Goal: Transaction & Acquisition: Purchase product/service

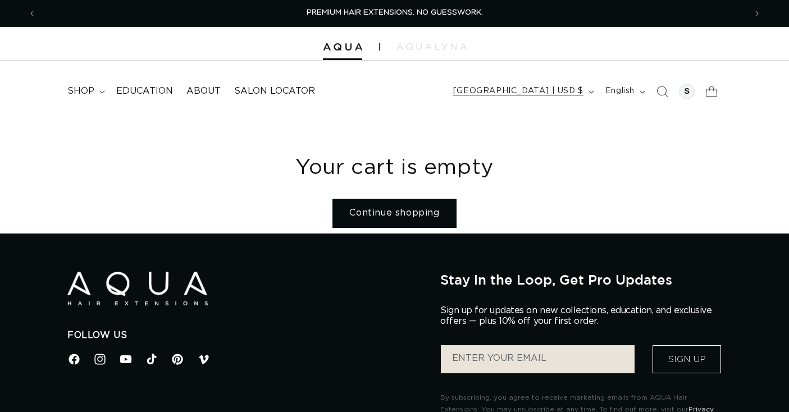
click at [524, 83] on button "[GEOGRAPHIC_DATA] | USD $" at bounding box center [522, 91] width 152 height 21
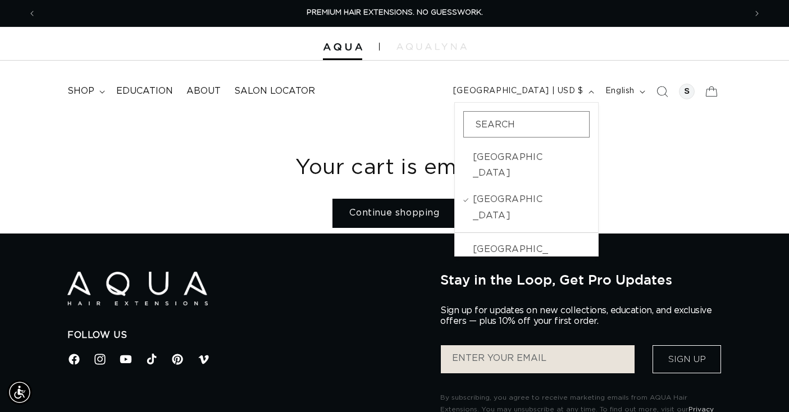
click at [455, 81] on header "FEATURED Last Chance SHOP BY SYSTEM Q Weft Hand Tied Weft Machine Weft Tape In …" at bounding box center [394, 88] width 789 height 54
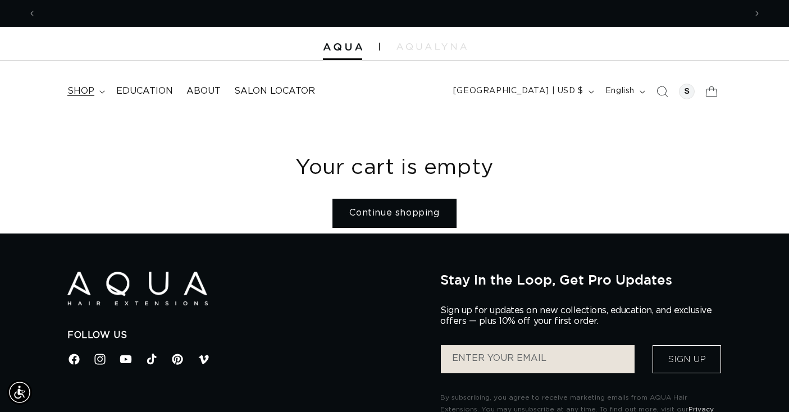
scroll to position [0, 709]
click at [67, 80] on summary "shop" at bounding box center [85, 91] width 49 height 25
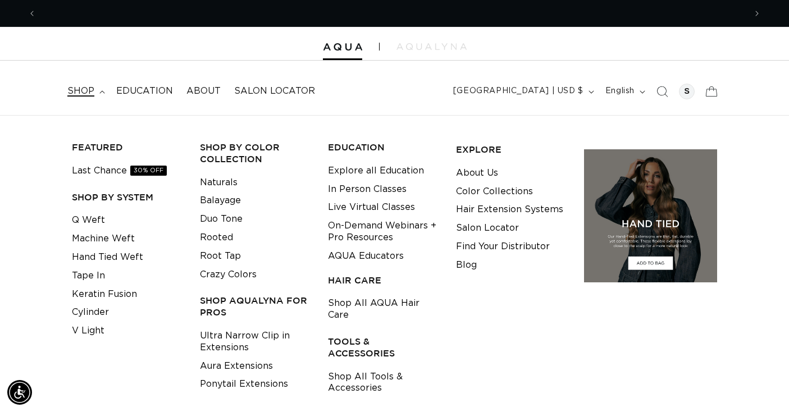
scroll to position [0, 1418]
click at [111, 295] on link "Keratin Fusion" at bounding box center [104, 294] width 65 height 19
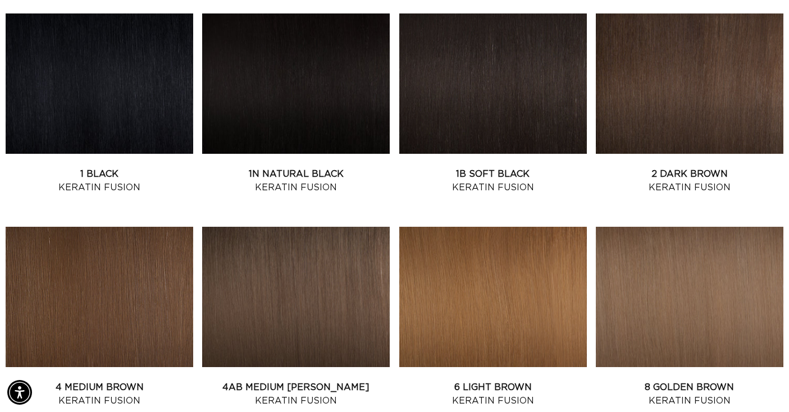
scroll to position [459, 0]
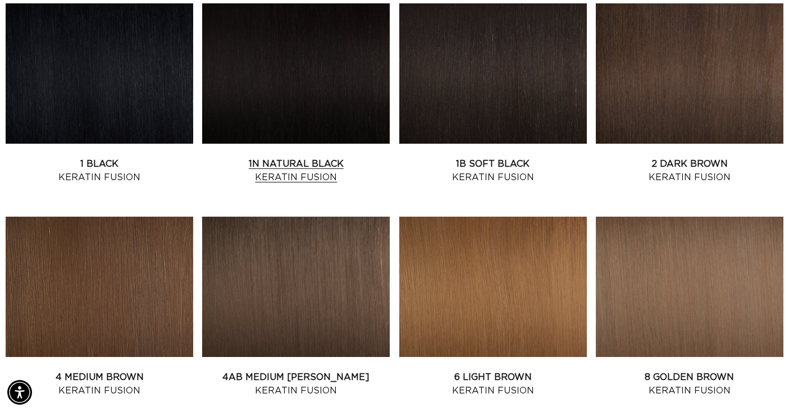
click at [283, 157] on link "1N Natural Black Keratin Fusion" at bounding box center [295, 170] width 187 height 27
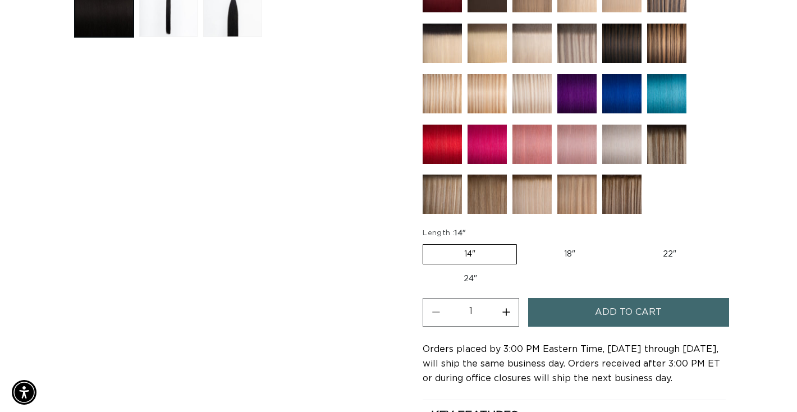
scroll to position [0, 709]
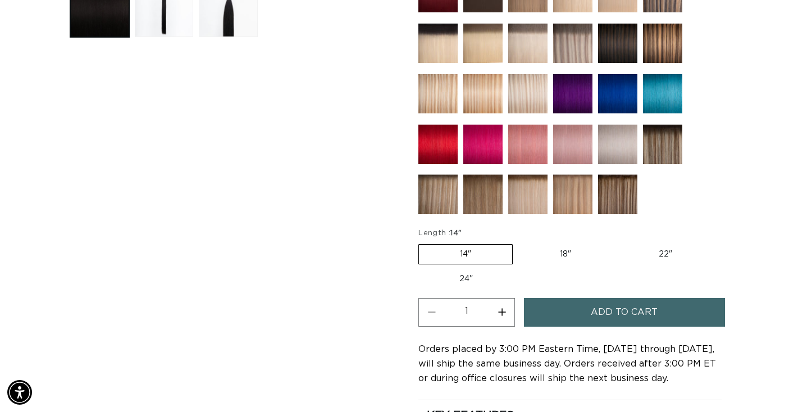
click at [553, 251] on label "18" Variant sold out or unavailable" at bounding box center [565, 254] width 93 height 19
click at [519, 242] on input "18" Variant sold out or unavailable" at bounding box center [518, 242] width 1 height 1
radio input "true"
click at [498, 312] on button "Increase quantity for 1N Natural Black - Keratin Fusion" at bounding box center [501, 312] width 25 height 29
type input "2"
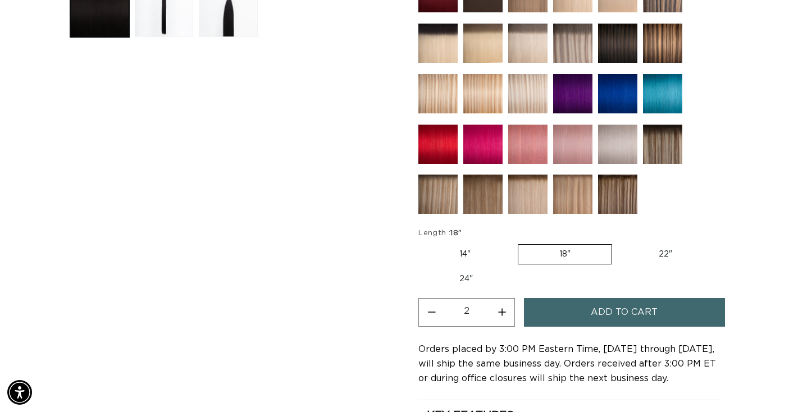
click at [557, 312] on button "Add to cart" at bounding box center [624, 312] width 201 height 29
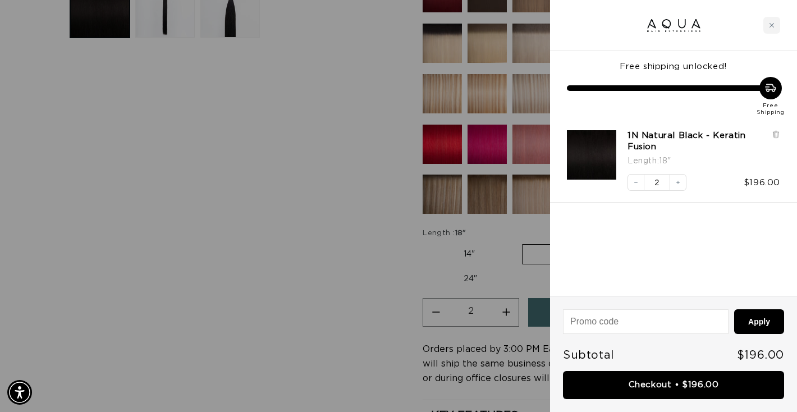
click at [296, 249] on div at bounding box center [398, 206] width 797 height 412
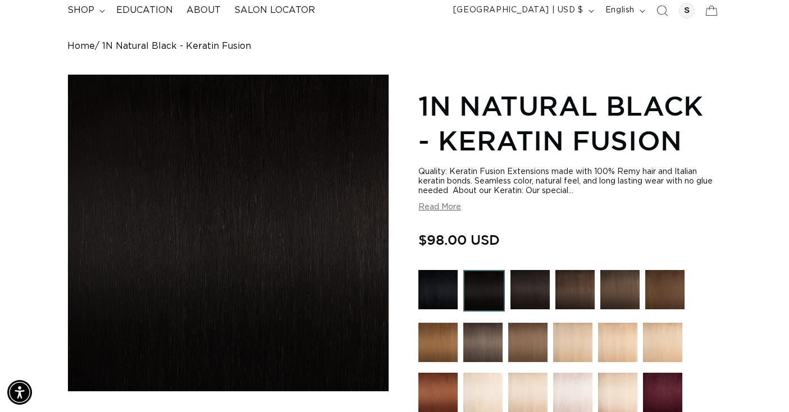
click at [575, 283] on img at bounding box center [574, 289] width 39 height 39
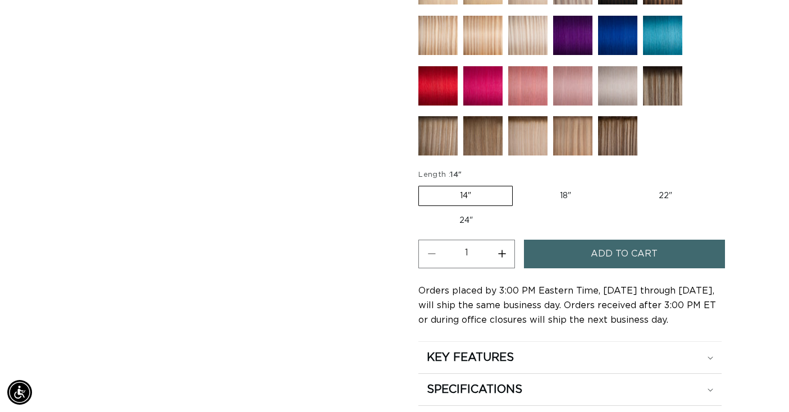
scroll to position [622, 0]
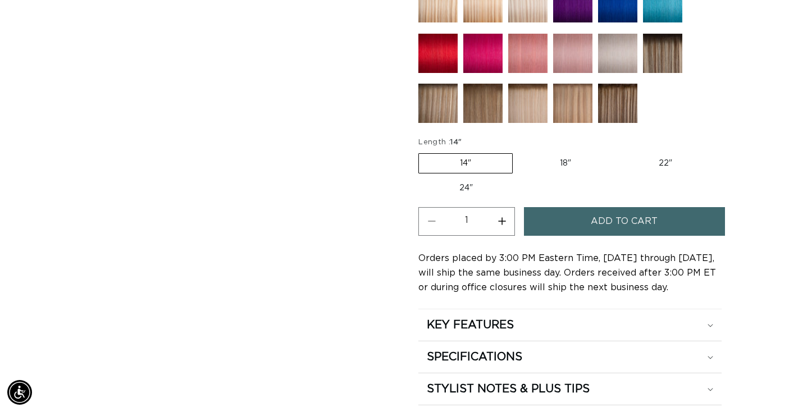
click at [562, 166] on label "18" Variant sold out or unavailable" at bounding box center [565, 163] width 93 height 19
click at [519, 152] on input "18" Variant sold out or unavailable" at bounding box center [518, 151] width 1 height 1
radio input "true"
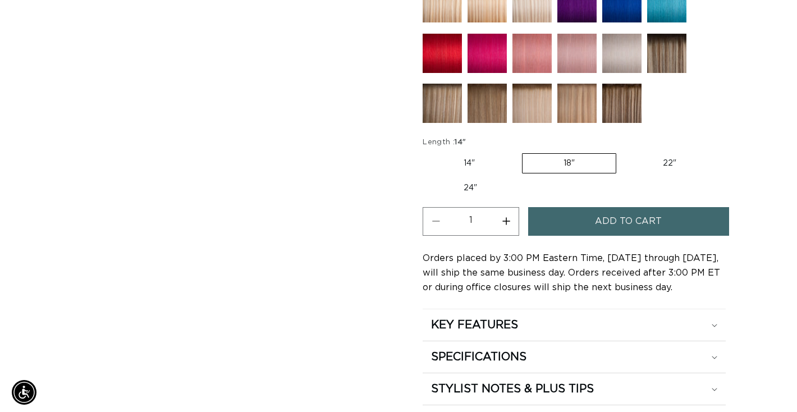
scroll to position [0, 709]
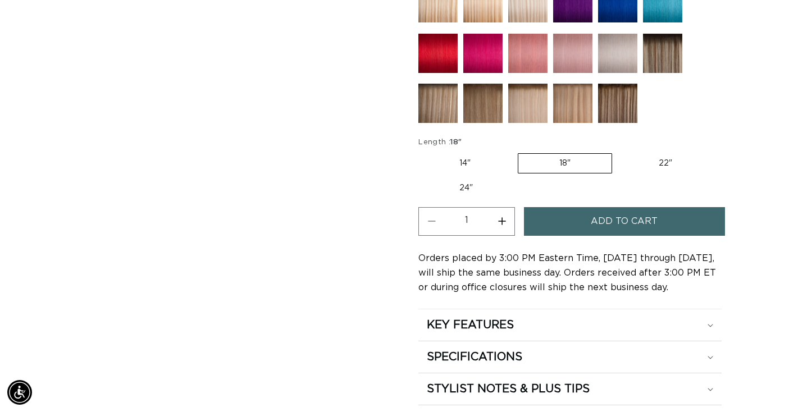
click at [504, 221] on button "Increase quantity for 2 Dark Brown - Keratin Fusion" at bounding box center [501, 221] width 25 height 29
type input "2"
click at [567, 228] on button "Add to cart" at bounding box center [624, 221] width 201 height 29
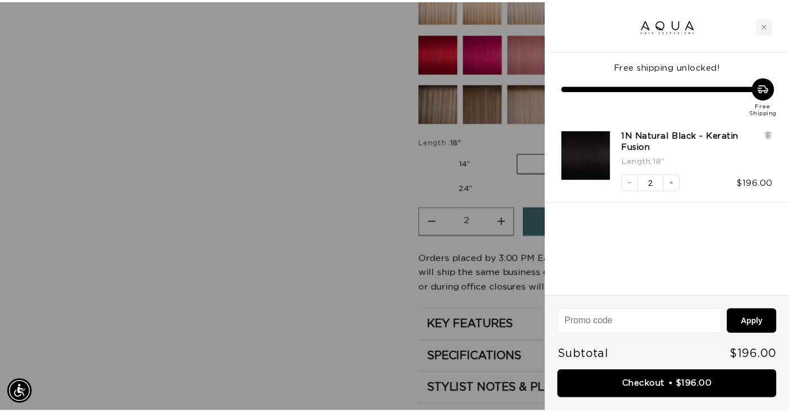
scroll to position [0, 1435]
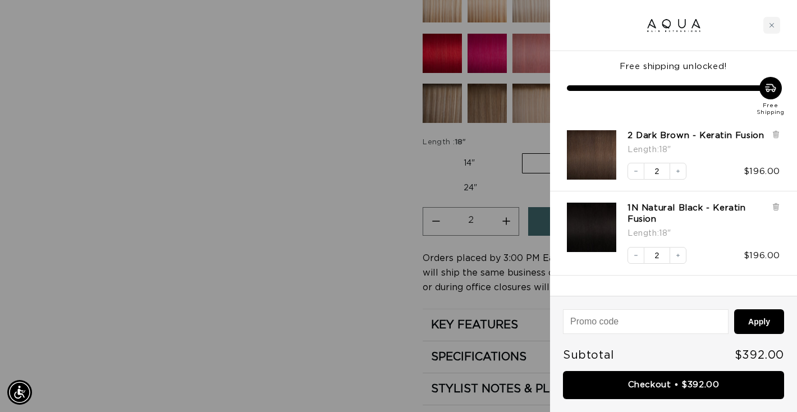
click at [289, 109] on div at bounding box center [398, 206] width 797 height 412
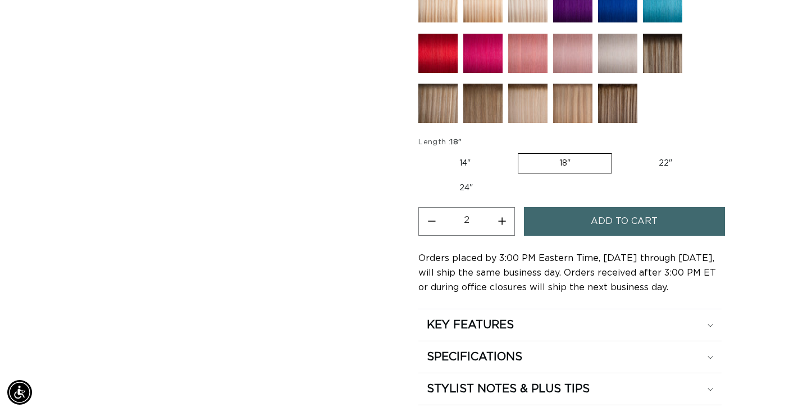
scroll to position [0, 709]
